Goal: Transaction & Acquisition: Purchase product/service

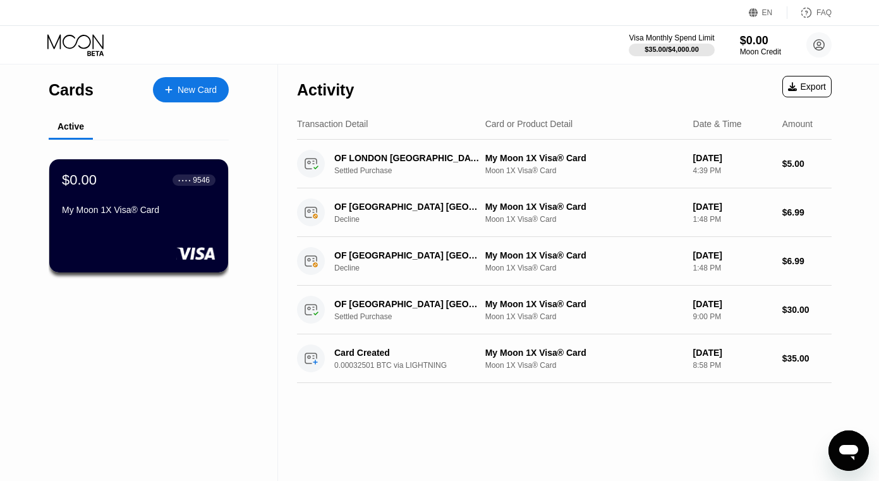
click at [196, 92] on div "New Card" at bounding box center [197, 90] width 39 height 11
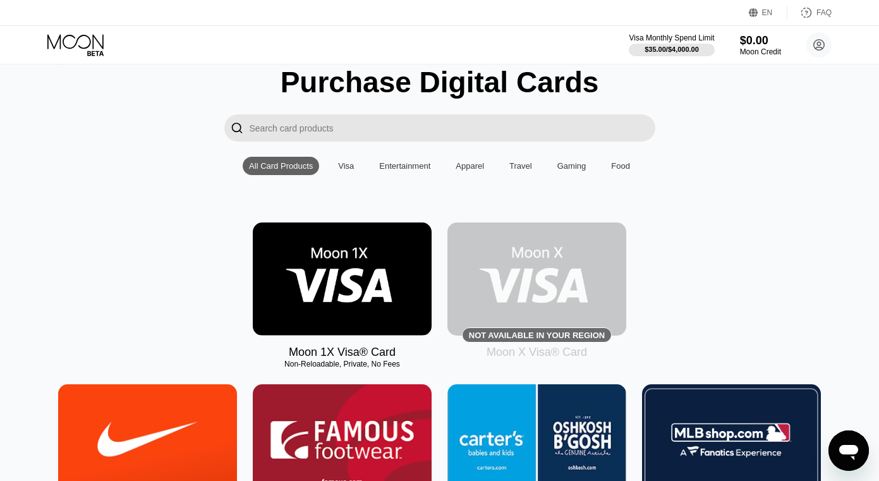
scroll to position [32, 0]
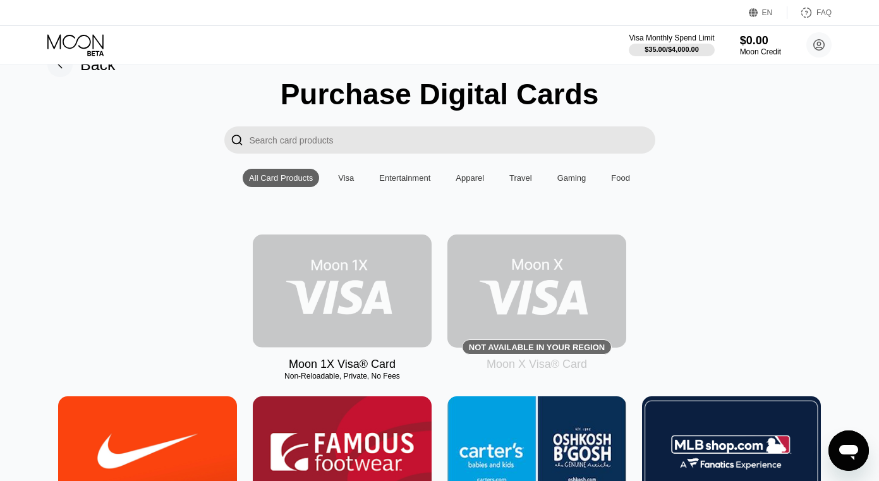
click at [335, 263] on img at bounding box center [342, 290] width 179 height 113
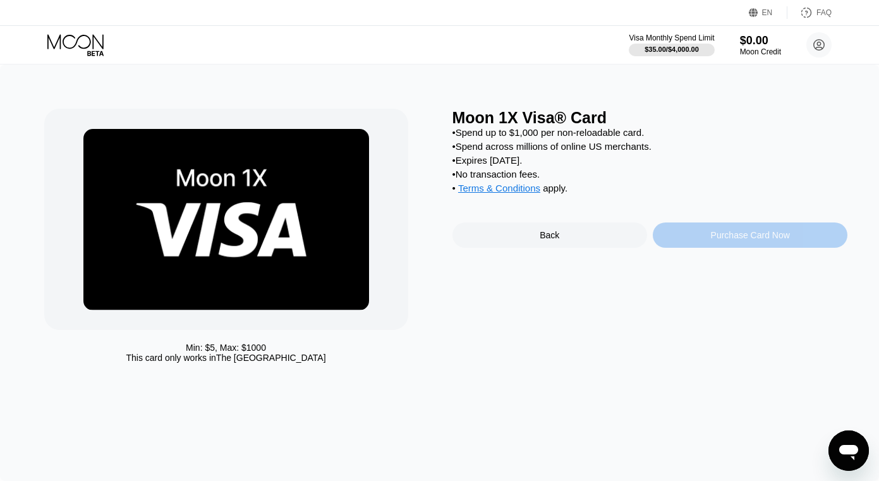
click at [730, 239] on div "Purchase Card Now" at bounding box center [750, 235] width 79 height 10
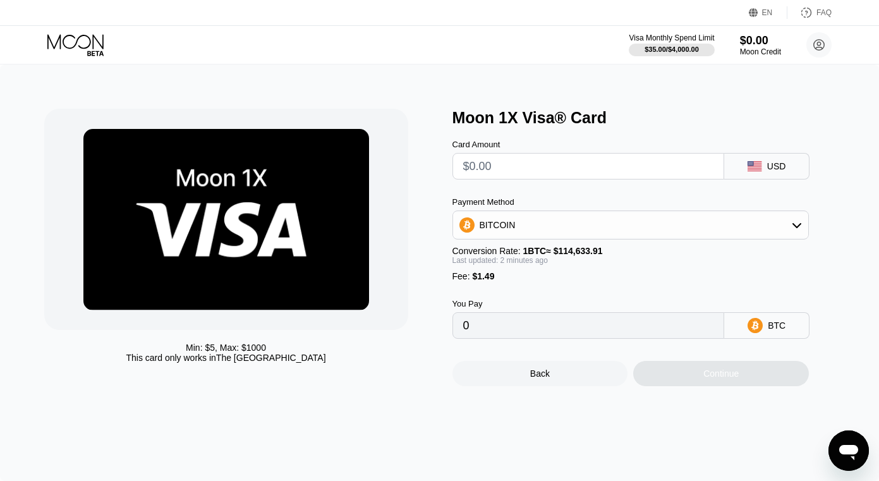
click at [572, 314] on div "You Pay 0" at bounding box center [588, 319] width 272 height 40
click at [566, 321] on input "0" at bounding box center [588, 325] width 251 height 25
click at [537, 329] on input "0" at bounding box center [588, 325] width 251 height 25
click at [502, 326] on input "0" at bounding box center [588, 325] width 251 height 25
click at [535, 228] on div "BITCOIN" at bounding box center [631, 224] width 356 height 25
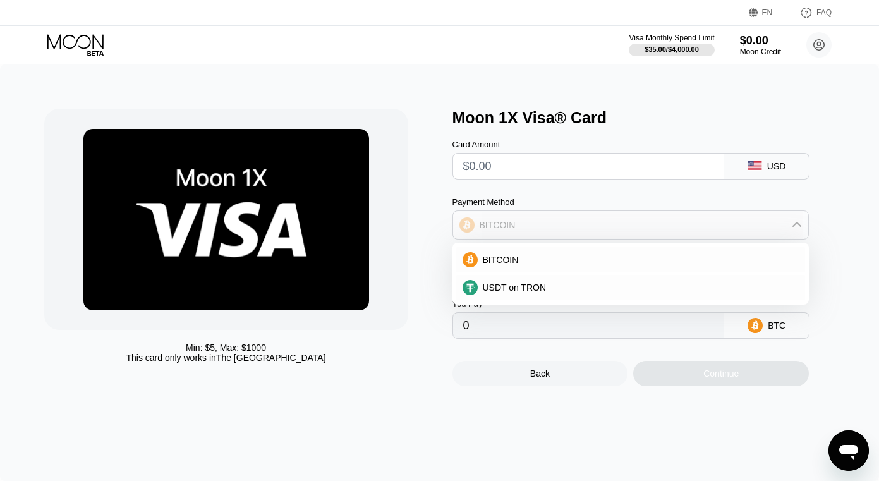
click at [534, 226] on div "BITCOIN" at bounding box center [631, 224] width 356 height 25
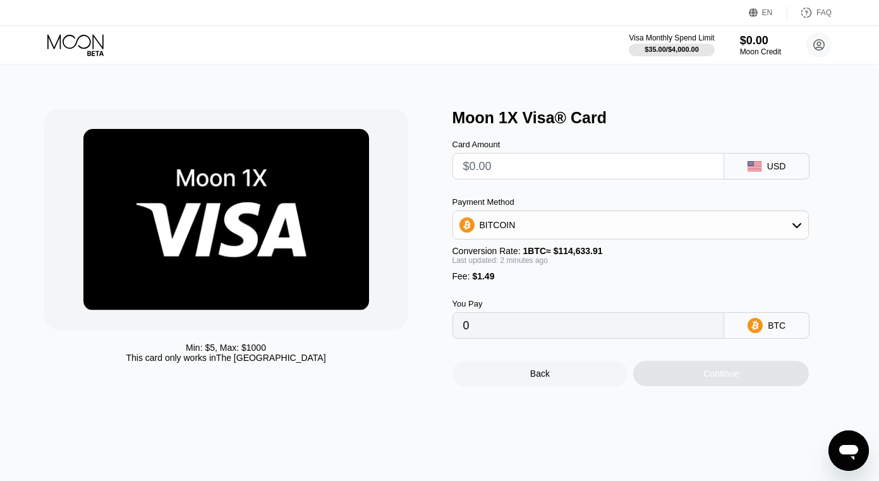
click at [498, 338] on input "0" at bounding box center [588, 325] width 251 height 25
click at [501, 323] on input "0" at bounding box center [588, 325] width 251 height 25
click at [752, 325] on icon at bounding box center [754, 325] width 15 height 15
click at [420, 316] on div "Min: $ 5 , Max: $ 1000 This card only works in [GEOGRAPHIC_DATA]" at bounding box center [242, 247] width 396 height 277
click at [661, 90] on div "Min: $ 5 , Max: $ 1000 This card only works in The United States Moon 1X Visa® …" at bounding box center [439, 272] width 879 height 416
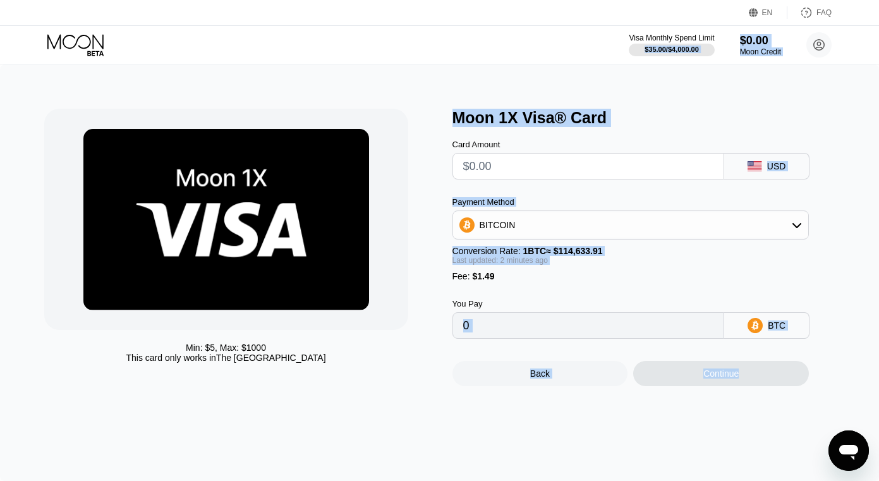
drag, startPoint x: 610, startPoint y: 34, endPoint x: 800, endPoint y: 400, distance: 412.0
click at [800, 400] on div "EN Language Select an item Save FAQ Visa Monthly Spend Limit $35.00 / $4,000.00…" at bounding box center [439, 240] width 879 height 481
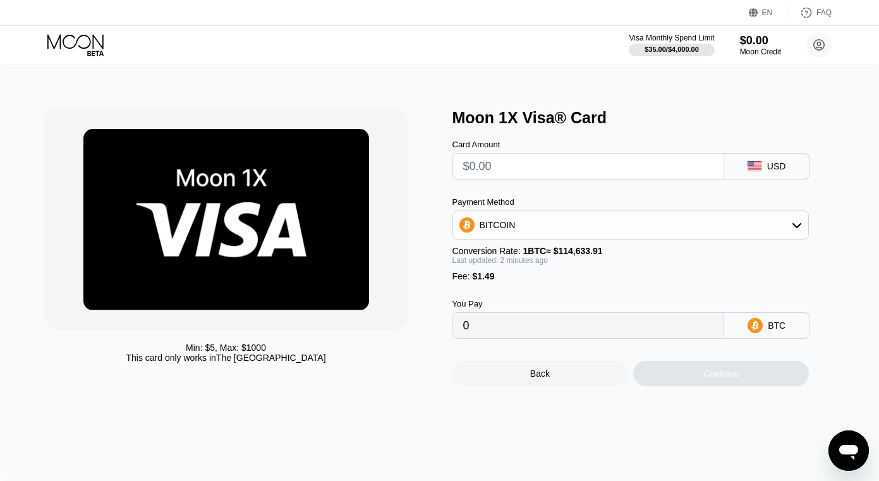
click at [778, 414] on div "Min: $ 5 , Max: $ 1000 This card only works in The United States Moon 1X Visa® …" at bounding box center [439, 272] width 879 height 416
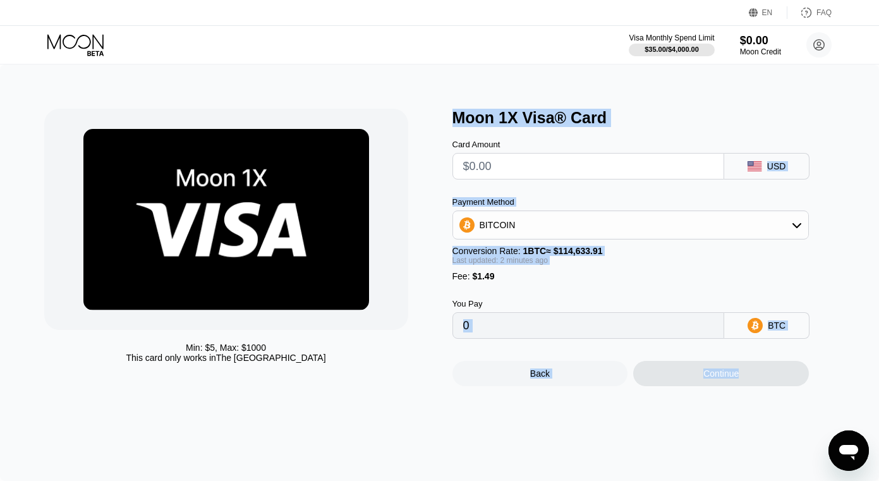
drag, startPoint x: 785, startPoint y: 414, endPoint x: 562, endPoint y: 61, distance: 418.6
click at [562, 61] on div "EN Language Select an item Save FAQ Visa Monthly Spend Limit $35.00 / $4,000.00…" at bounding box center [439, 240] width 879 height 481
click at [562, 61] on div "Visa Monthly Spend Limit $35.00 / $4,000.00 $0.00 Moon Credit [PERSON_NAME][EMA…" at bounding box center [439, 45] width 879 height 38
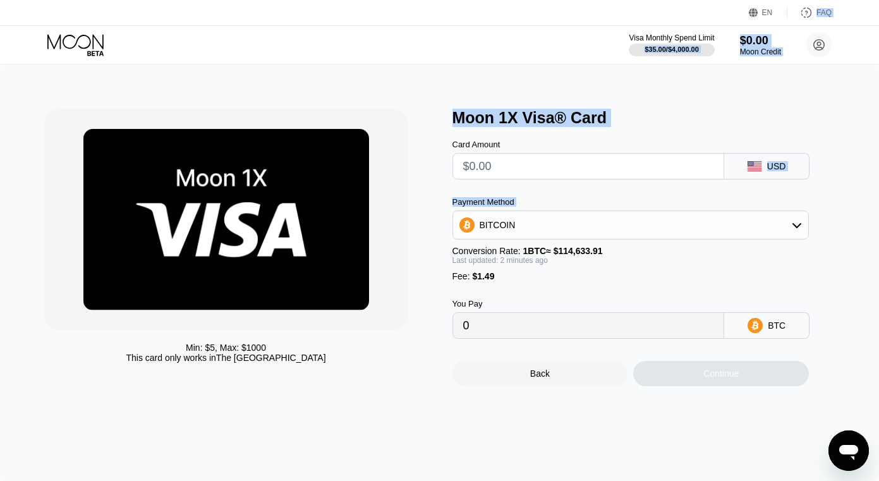
drag, startPoint x: 567, startPoint y: 14, endPoint x: 657, endPoint y: 240, distance: 243.6
click at [657, 240] on div "EN Language Select an item Save FAQ Visa Monthly Spend Limit $35.00 / $4,000.00…" at bounding box center [439, 240] width 879 height 481
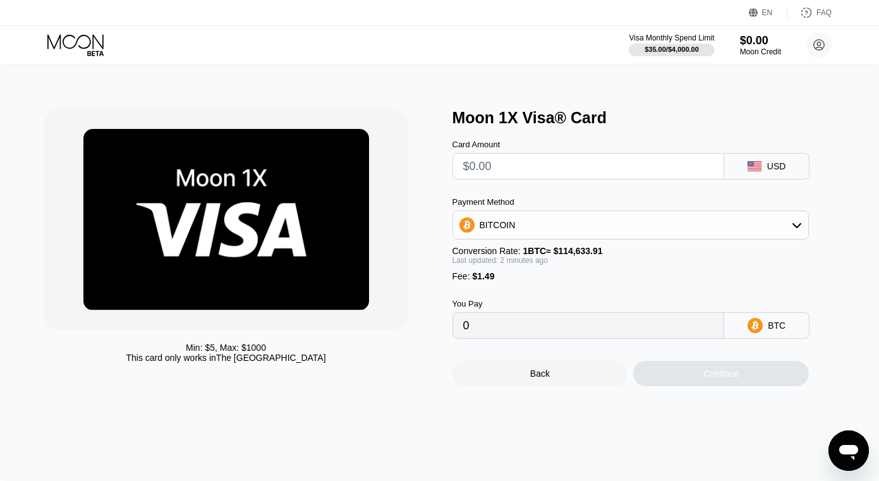
click at [423, 224] on div "Min: $ 5 , Max: $ 1000 This card only works in [GEOGRAPHIC_DATA]" at bounding box center [242, 247] width 396 height 277
click at [472, 320] on input "0" at bounding box center [588, 325] width 251 height 25
click at [471, 327] on input "0" at bounding box center [588, 325] width 251 height 25
click at [470, 327] on input "0" at bounding box center [588, 325] width 251 height 25
click at [519, 331] on input "0" at bounding box center [588, 325] width 251 height 25
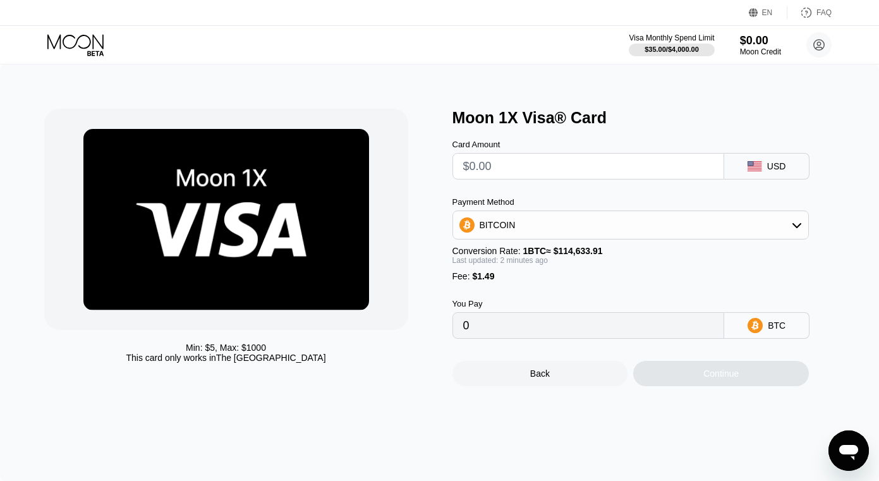
click at [510, 230] on div "BITCOIN" at bounding box center [498, 225] width 36 height 10
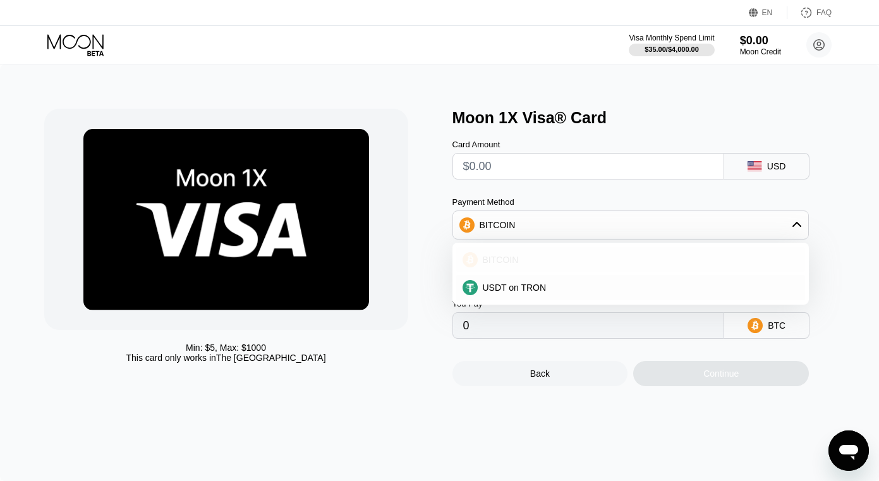
click at [509, 258] on span "BITCOIN" at bounding box center [501, 260] width 36 height 10
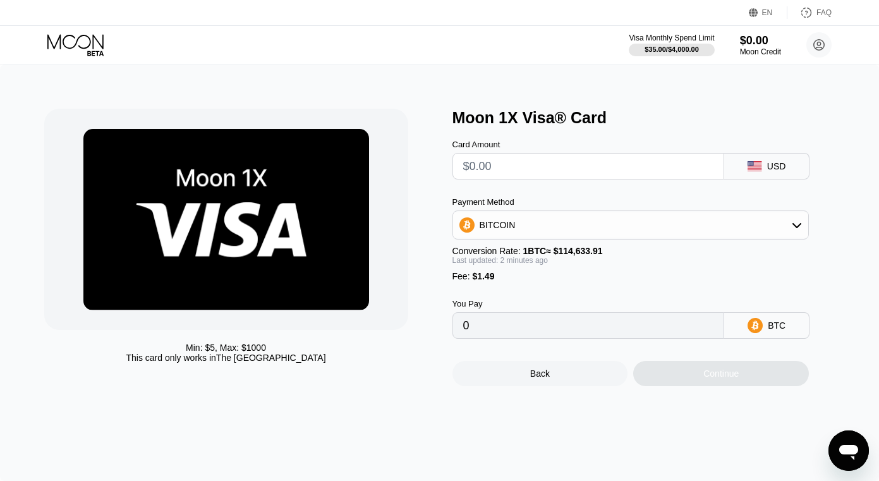
click at [502, 326] on input "0" at bounding box center [588, 325] width 251 height 25
click at [478, 284] on div "You Pay 0 BTC" at bounding box center [650, 309] width 396 height 57
click at [467, 325] on input "0" at bounding box center [588, 325] width 251 height 25
click at [465, 330] on input "0" at bounding box center [588, 325] width 251 height 25
click at [565, 170] on input "text" at bounding box center [588, 166] width 251 height 25
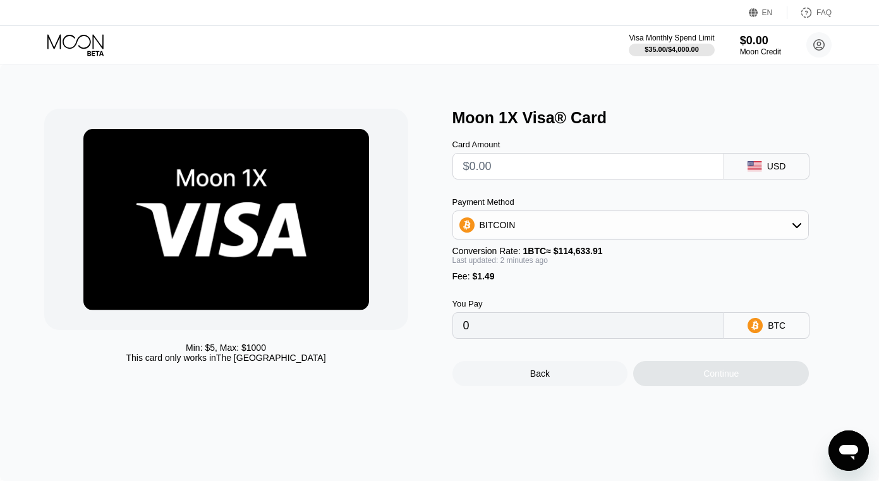
type input "$3"
type input "0.00003917"
type input "$3.00"
type input "0.00003920"
type input "0.00003923"
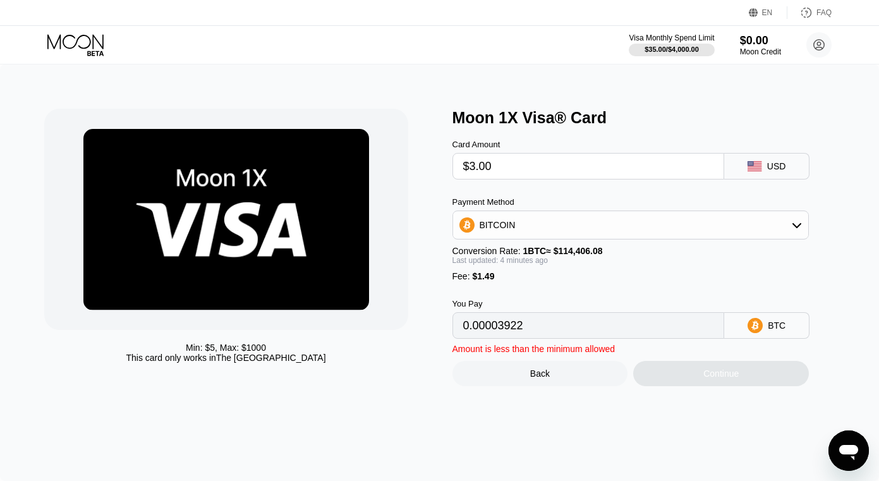
type input "0.00003916"
